Goal: Navigation & Orientation: Find specific page/section

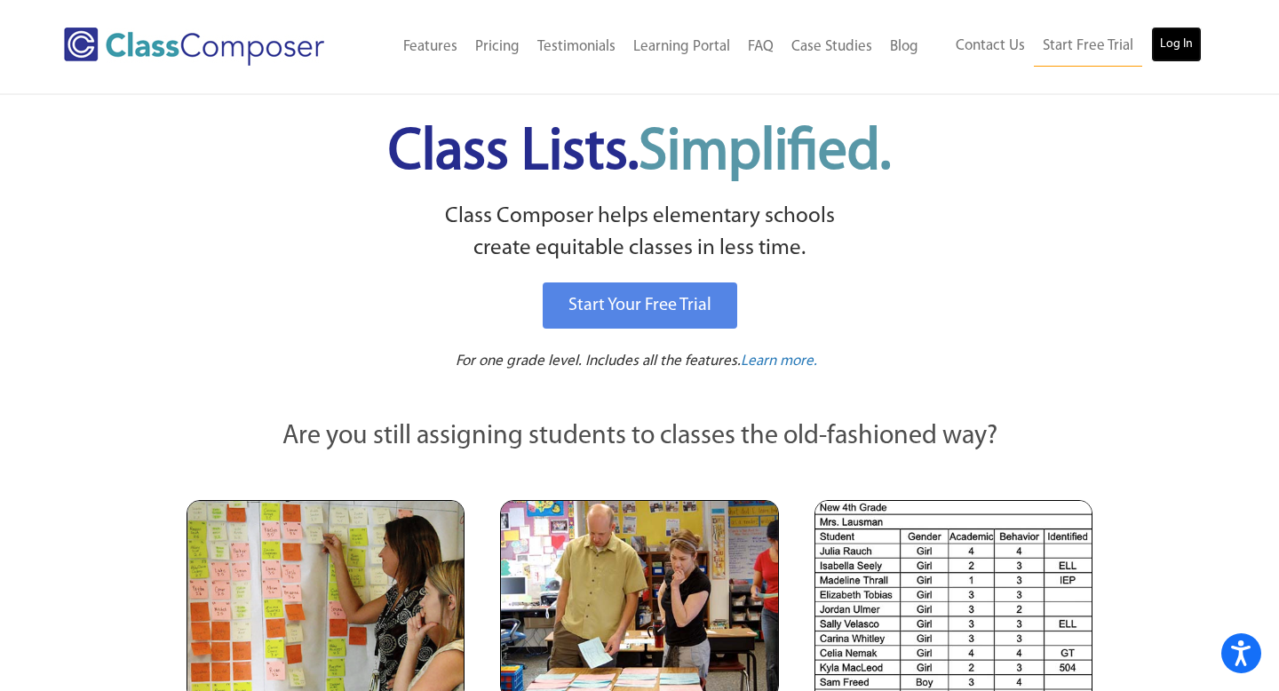
click at [1171, 41] on link "Log In" at bounding box center [1176, 45] width 51 height 36
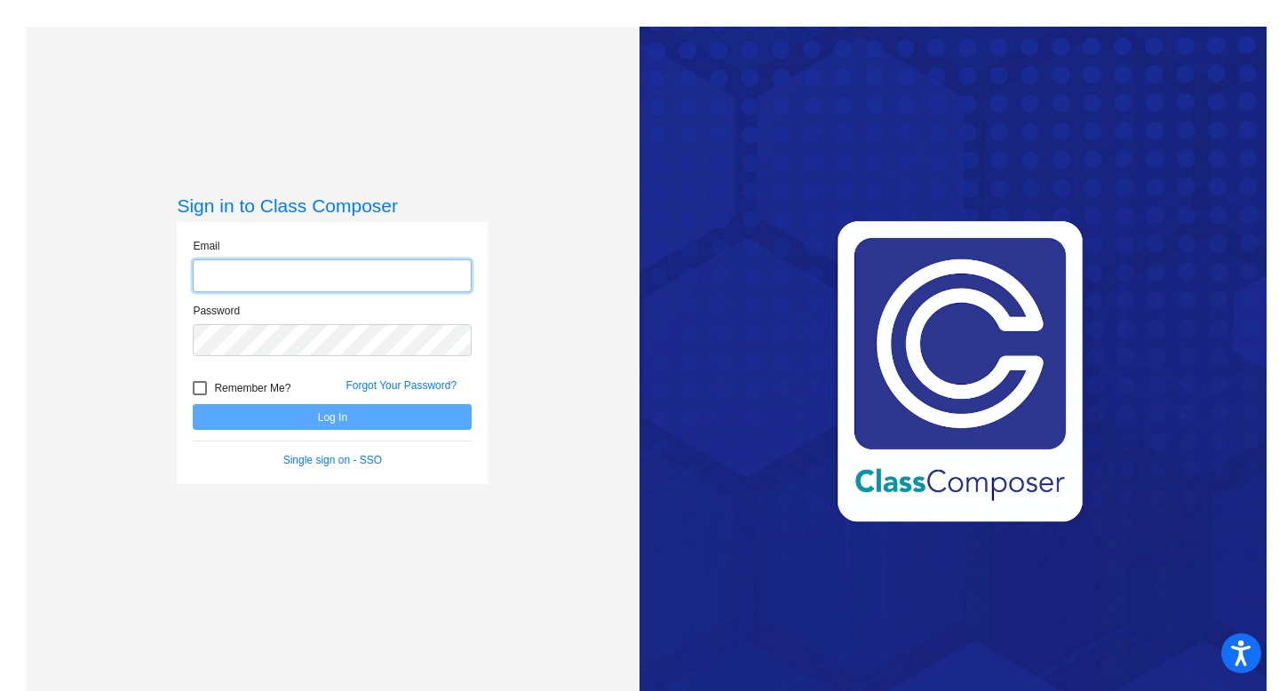
type input "[EMAIL_ADDRESS][DOMAIN_NAME]"
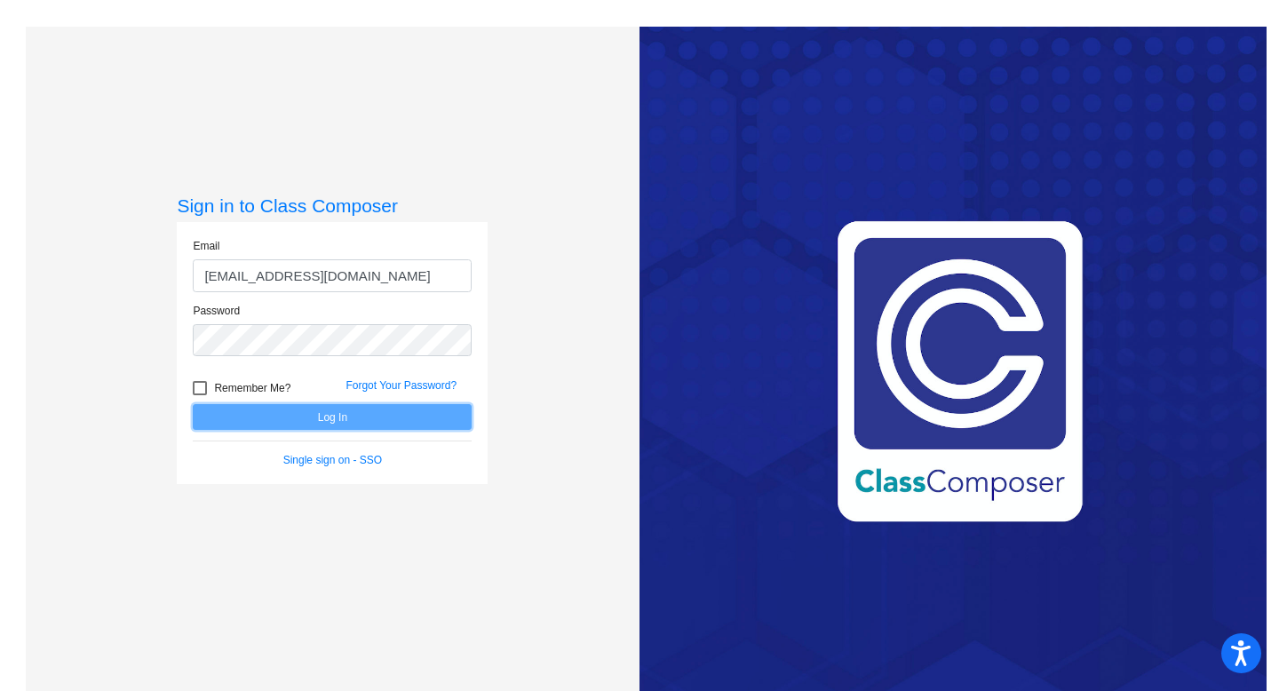
click at [307, 412] on button "Log In" at bounding box center [332, 417] width 279 height 26
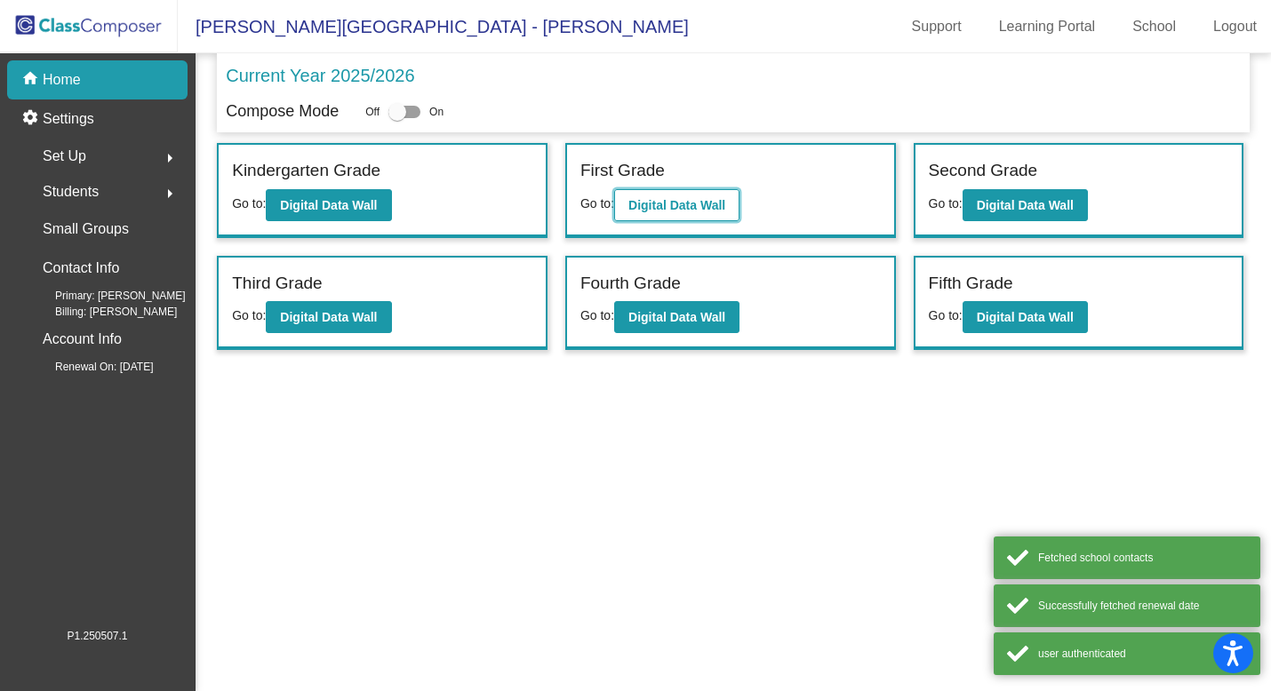
click at [729, 189] on button "Digital Data Wall" at bounding box center [676, 205] width 125 height 32
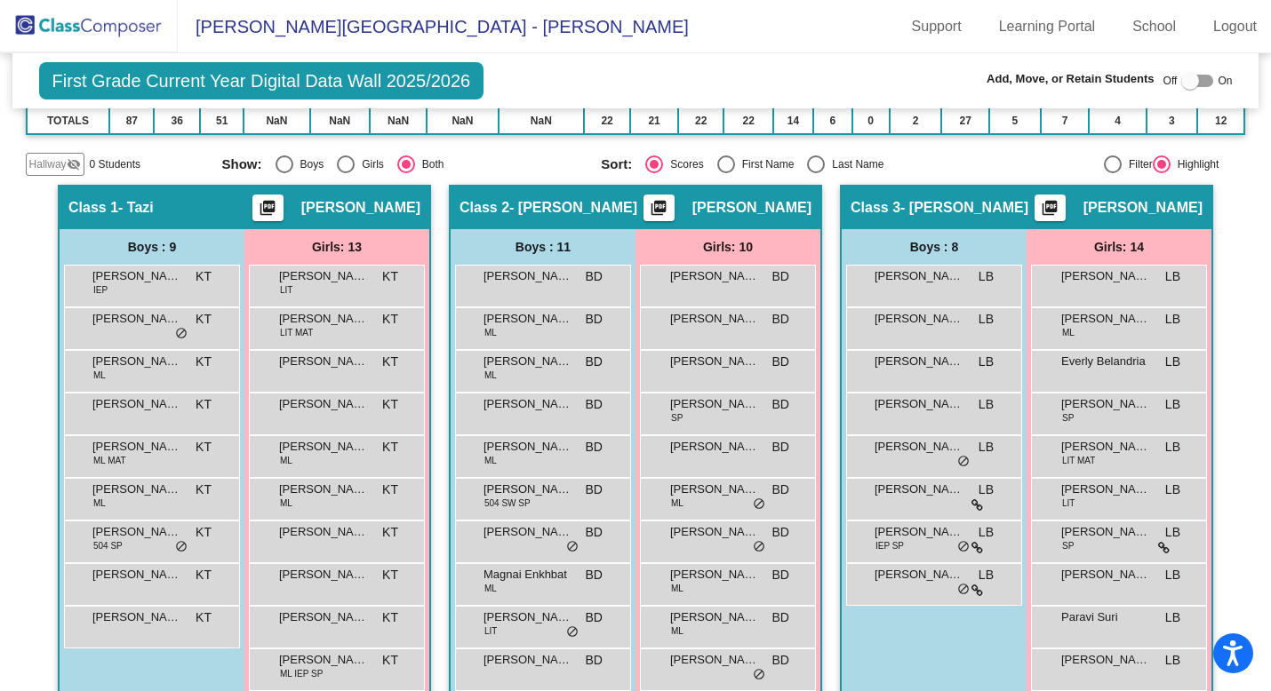
scroll to position [263, 0]
